Goal: Task Accomplishment & Management: Manage account settings

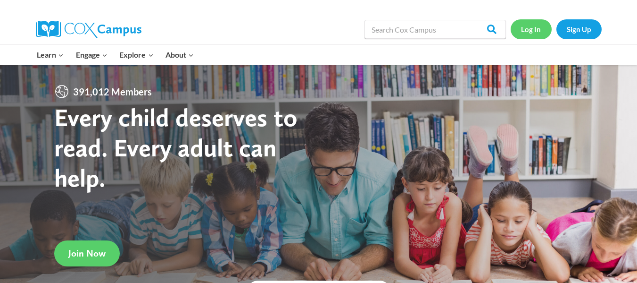
click at [535, 33] on link "Log In" at bounding box center [531, 28] width 41 height 19
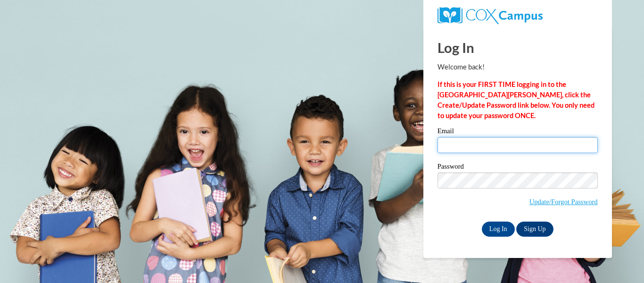
click at [488, 147] on input "Email" at bounding box center [518, 145] width 160 height 16
type input "aberger@kusd.edu"
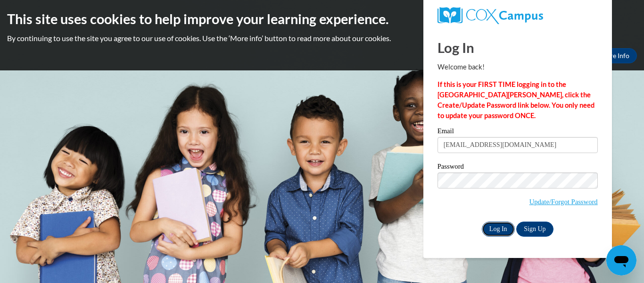
click at [507, 231] on input "Log In" at bounding box center [498, 228] width 33 height 15
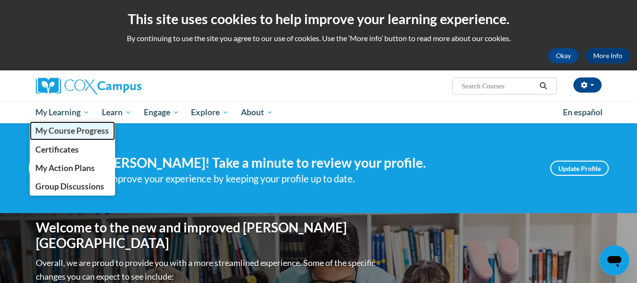
click at [54, 133] on span "My Course Progress" at bounding box center [72, 130] width 74 height 10
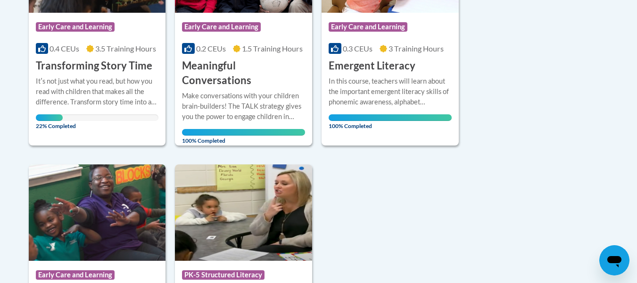
scroll to position [330, 0]
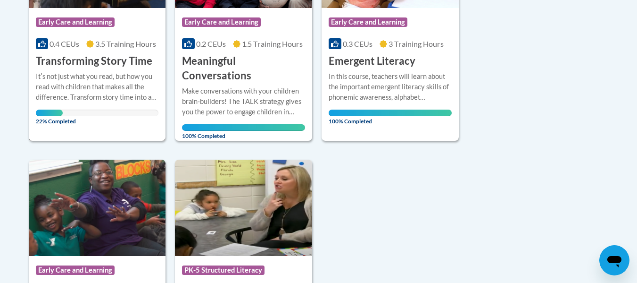
click at [90, 62] on h3 "Transforming Story Time" at bounding box center [94, 61] width 116 height 15
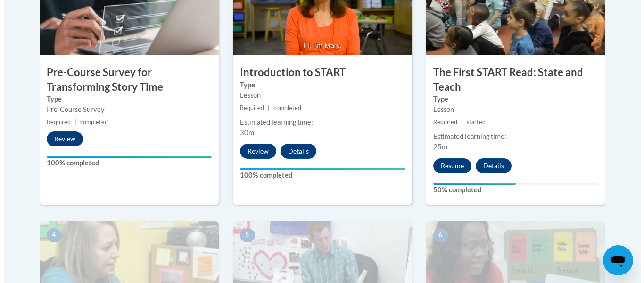
scroll to position [424, 0]
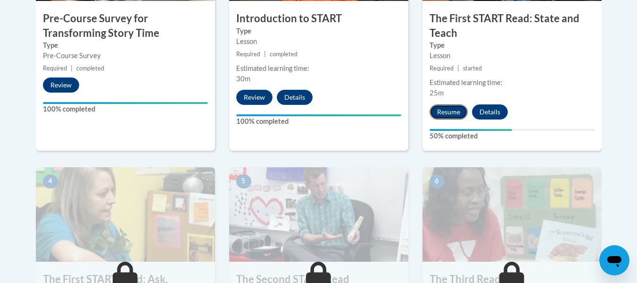
click at [454, 113] on button "Resume" at bounding box center [449, 111] width 38 height 15
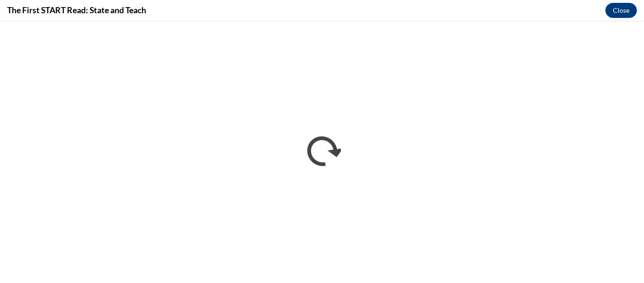
scroll to position [0, 0]
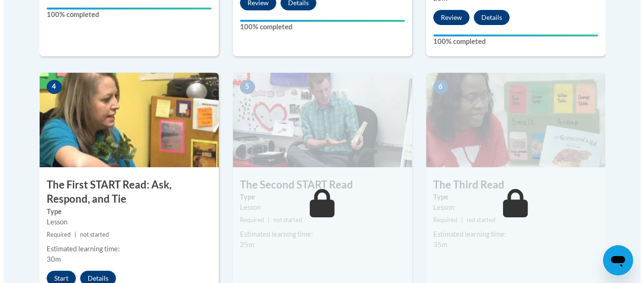
scroll to position [566, 0]
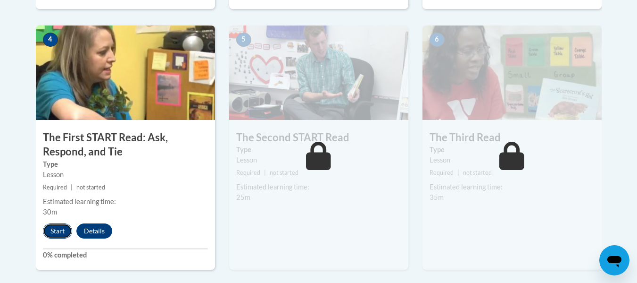
click at [53, 232] on button "Start" at bounding box center [57, 230] width 29 height 15
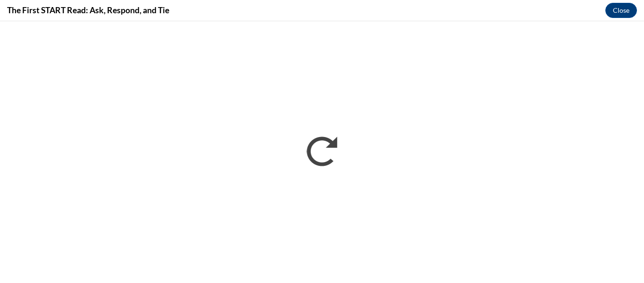
scroll to position [0, 0]
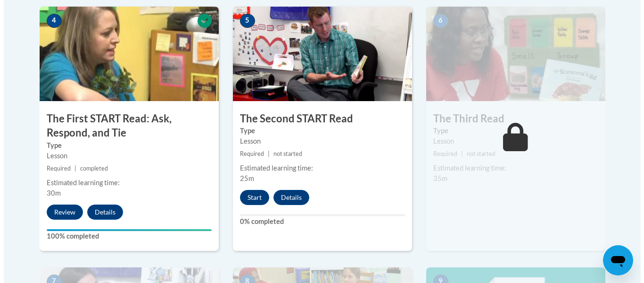
scroll to position [613, 0]
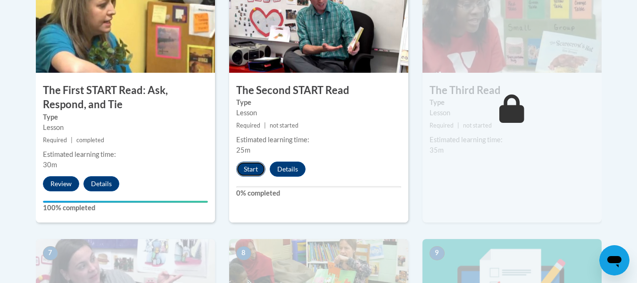
click at [253, 169] on button "Start" at bounding box center [250, 168] width 29 height 15
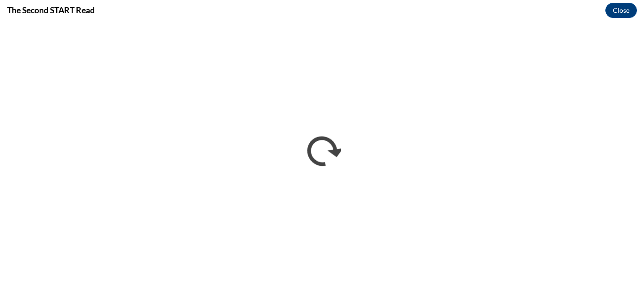
scroll to position [0, 0]
